Goal: Information Seeking & Learning: Learn about a topic

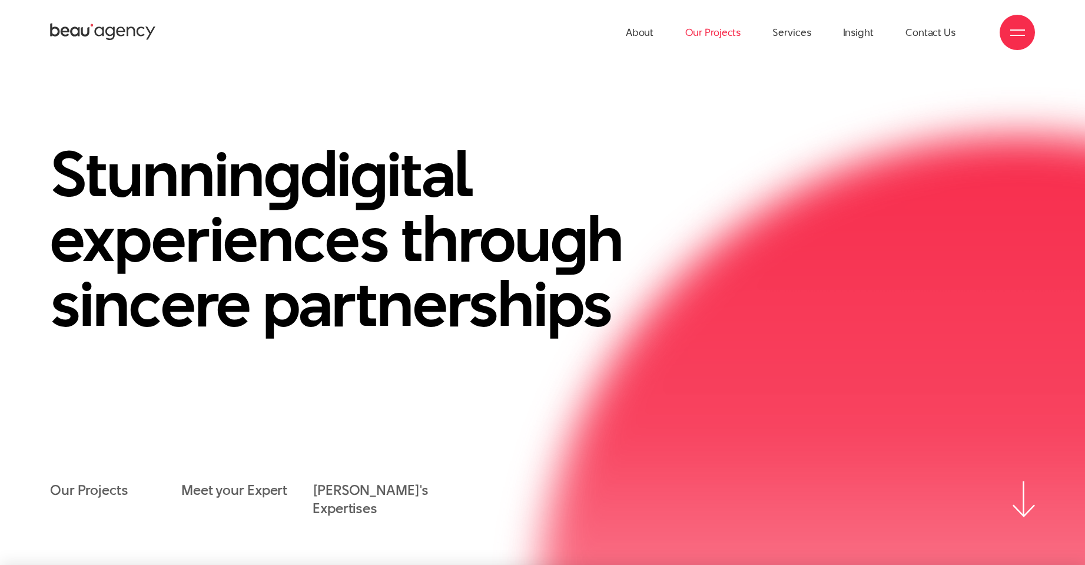
click at [710, 34] on link "Our Projects" at bounding box center [712, 32] width 55 height 65
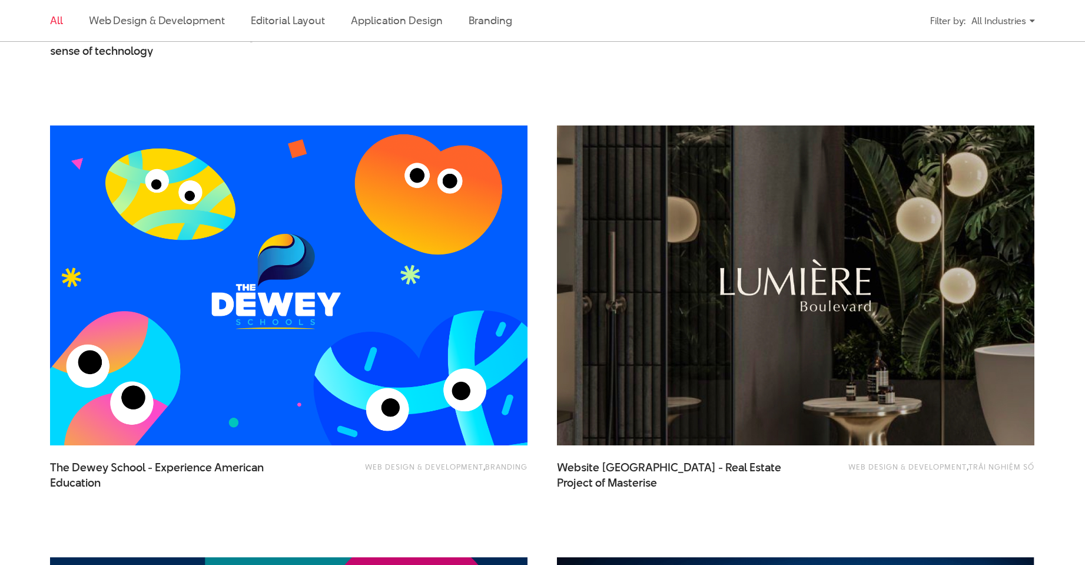
scroll to position [765, 0]
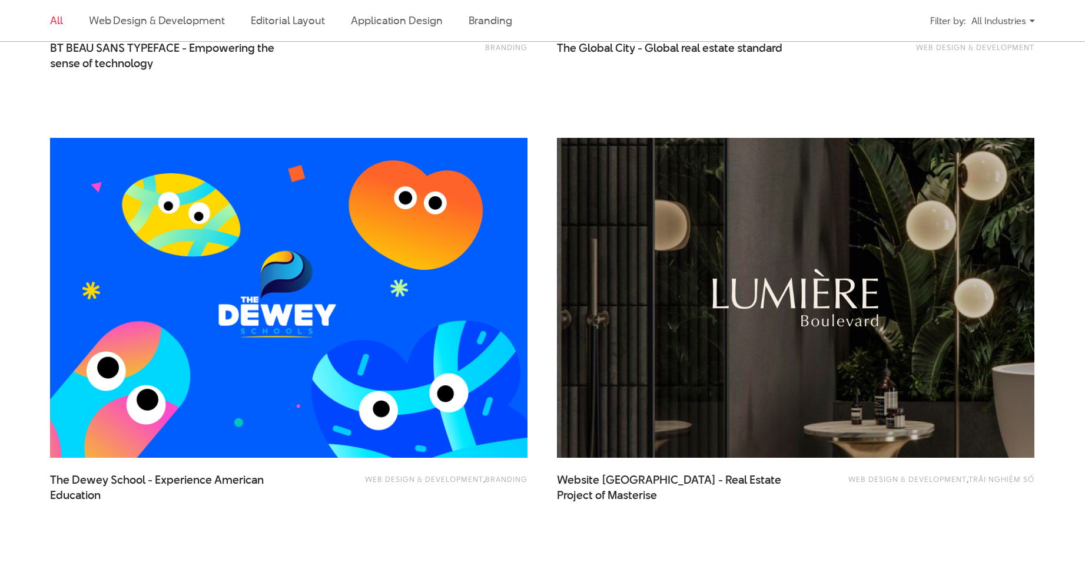
click at [642, 279] on img at bounding box center [795, 298] width 525 height 352
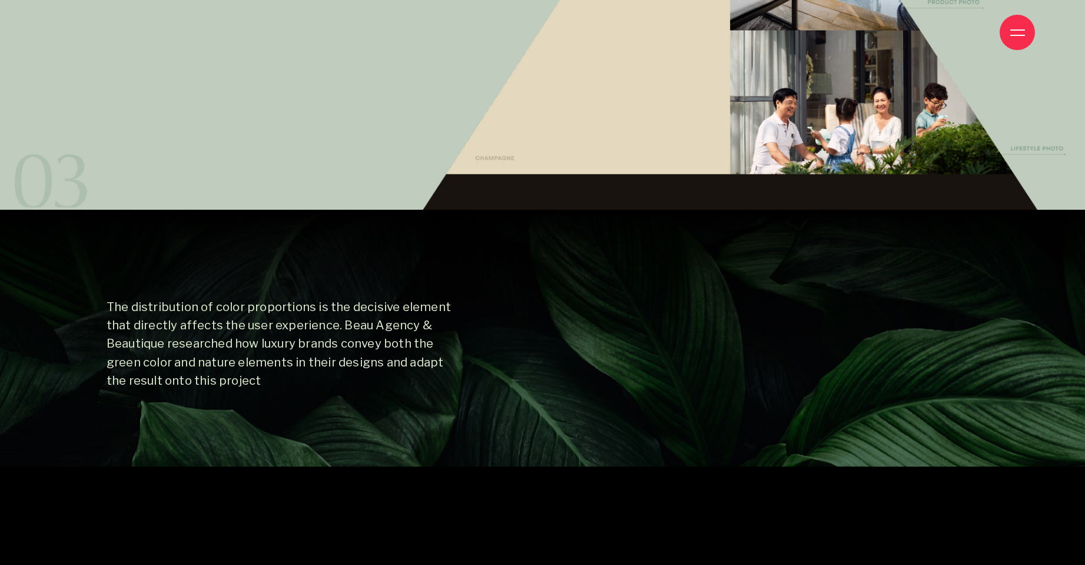
scroll to position [8479, 0]
